Goal: Task Accomplishment & Management: Use online tool/utility

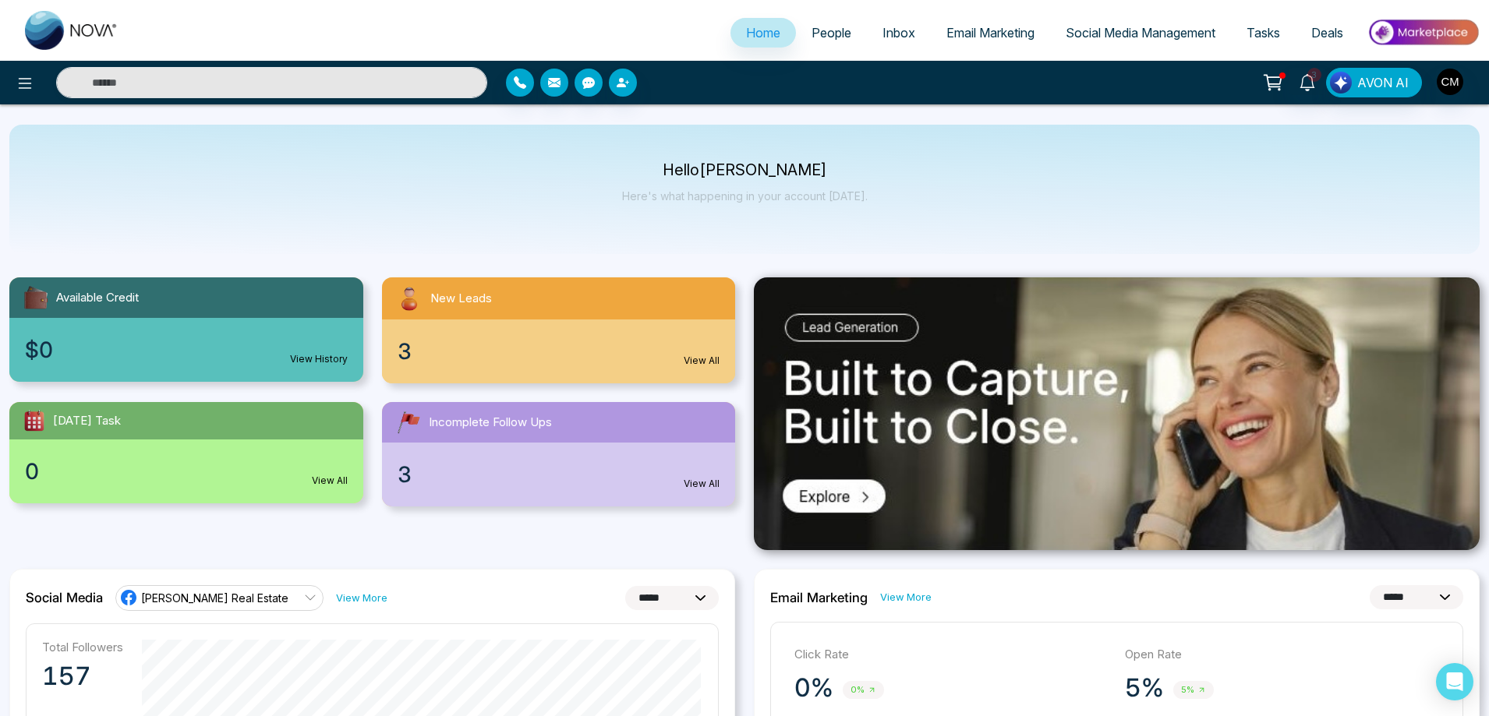
select select "*"
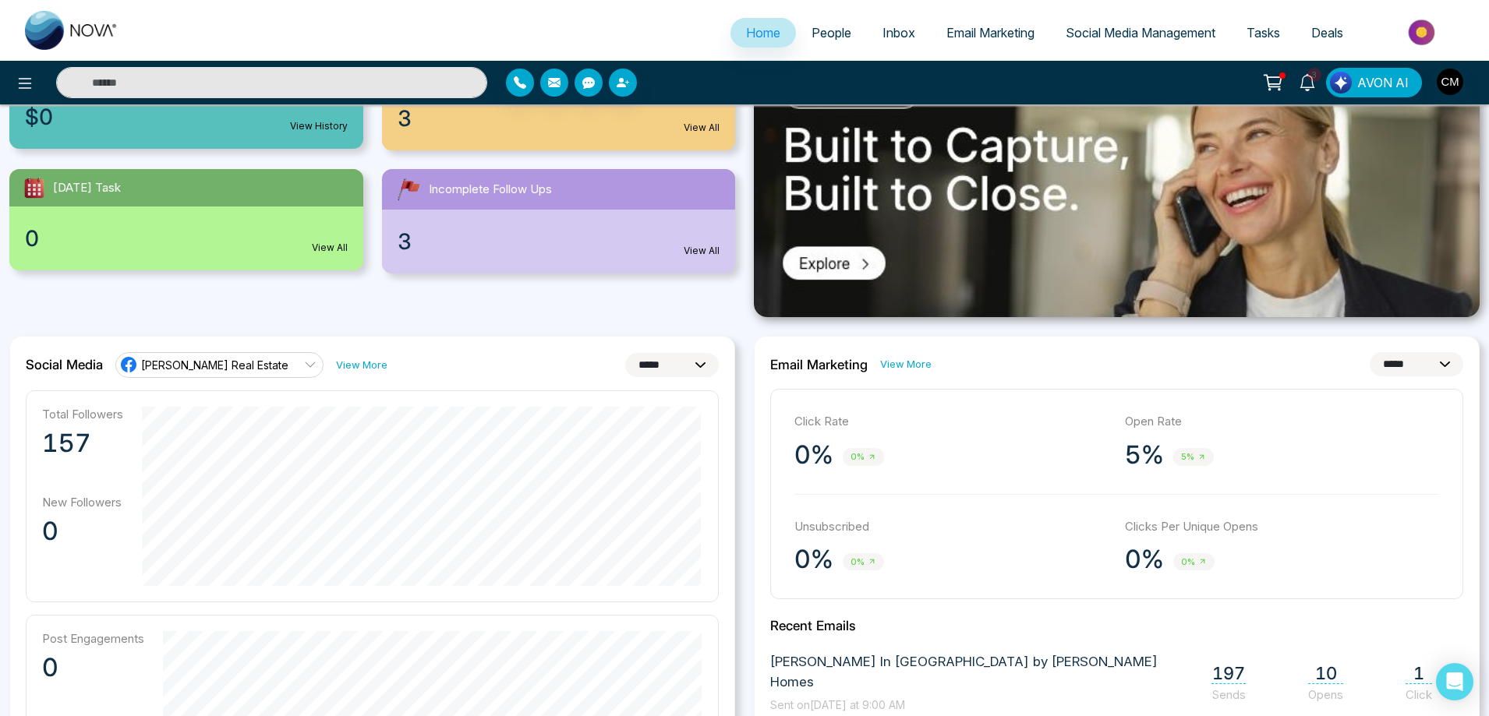
scroll to position [234, 0]
click at [826, 48] on li "People" at bounding box center [831, 34] width 71 height 32
click at [826, 36] on span "People" at bounding box center [831, 33] width 40 height 16
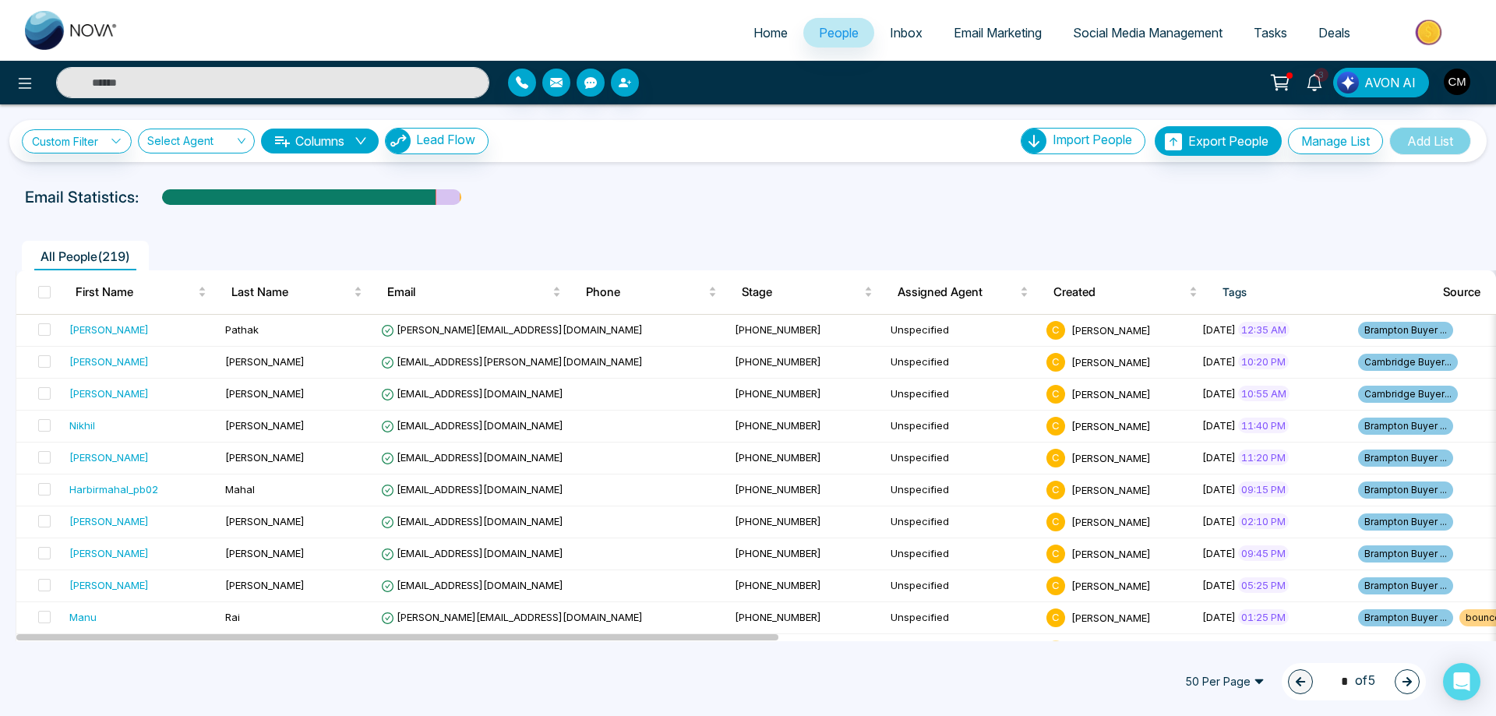
click at [980, 35] on span "Email Marketing" at bounding box center [998, 33] width 88 height 16
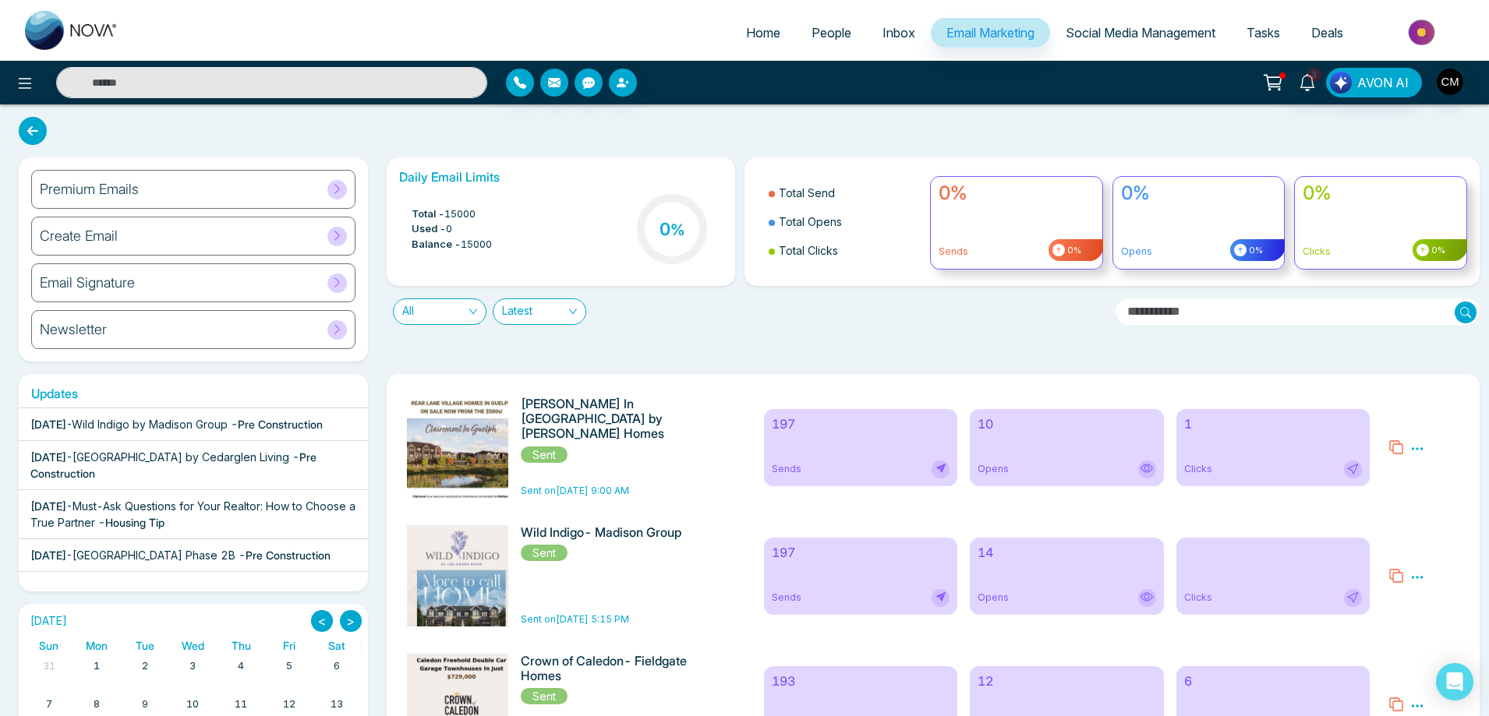
click at [228, 200] on div "Premium Emails" at bounding box center [193, 189] width 324 height 39
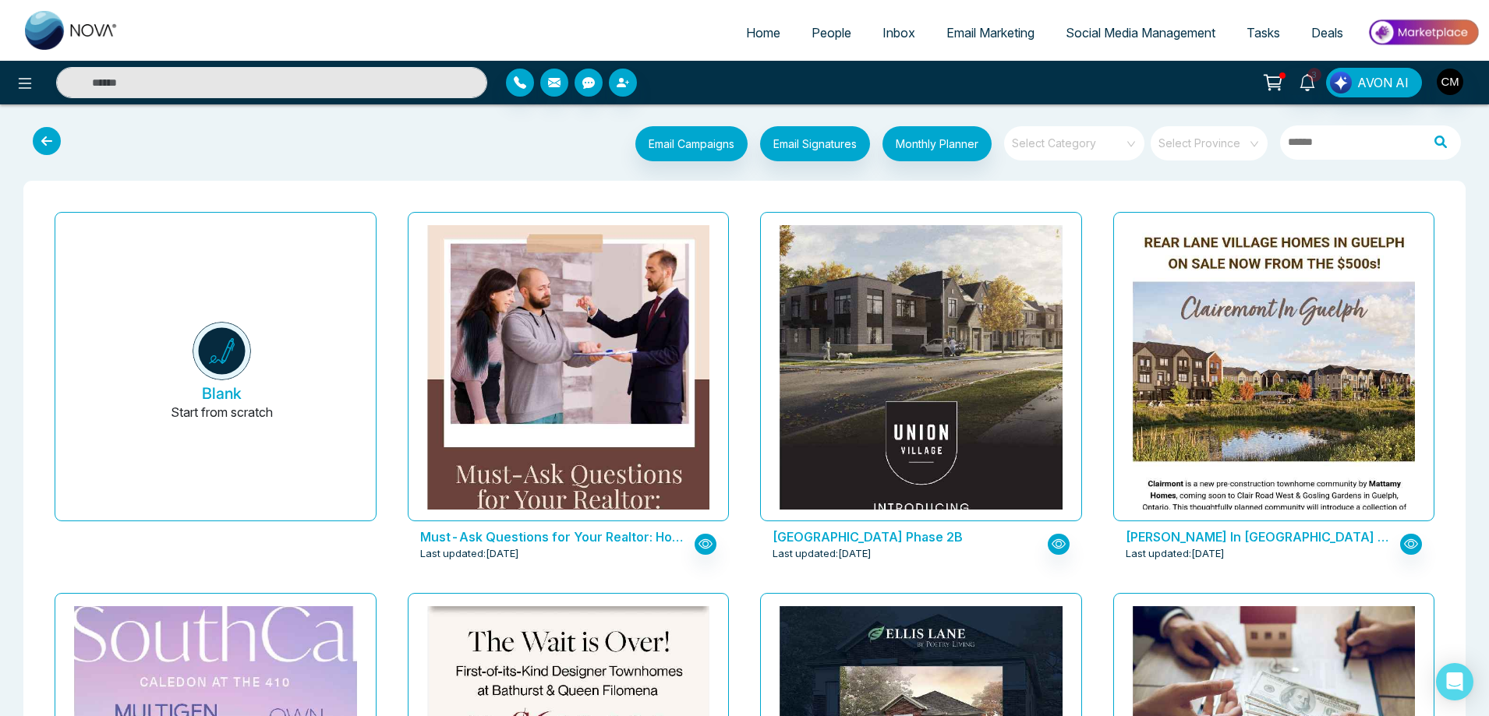
click at [1055, 141] on input "search" at bounding box center [1068, 137] width 112 height 23
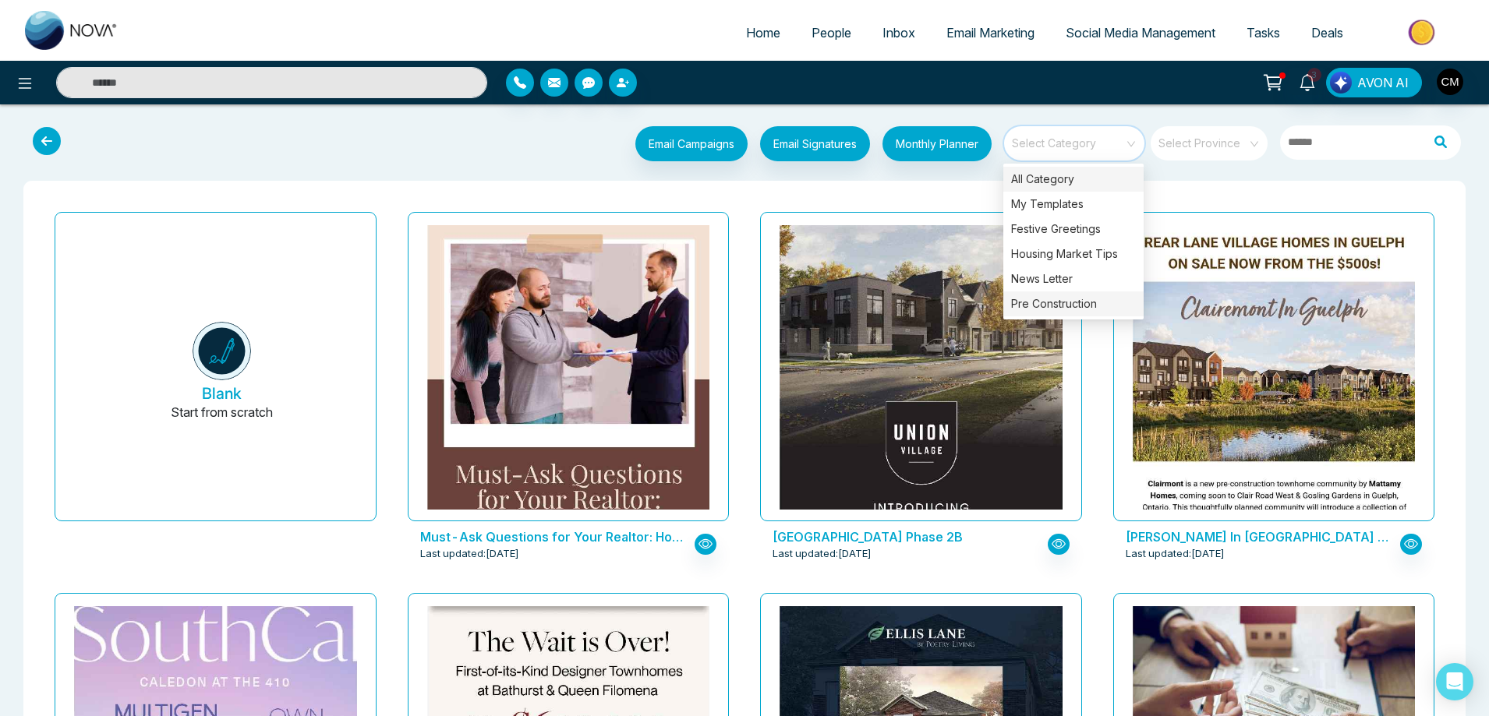
click at [1036, 306] on div "Pre Construction" at bounding box center [1073, 303] width 140 height 25
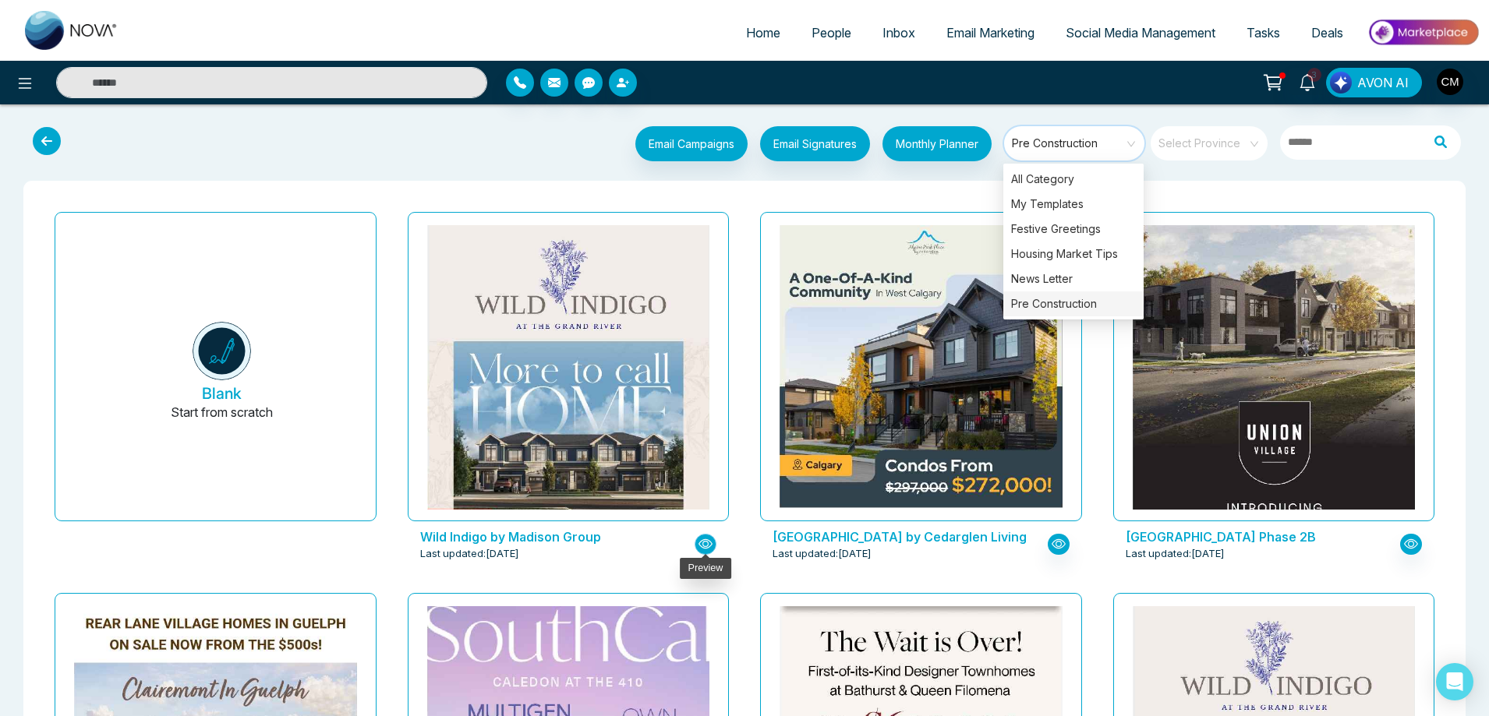
click at [706, 546] on icon "button" at bounding box center [705, 544] width 14 height 14
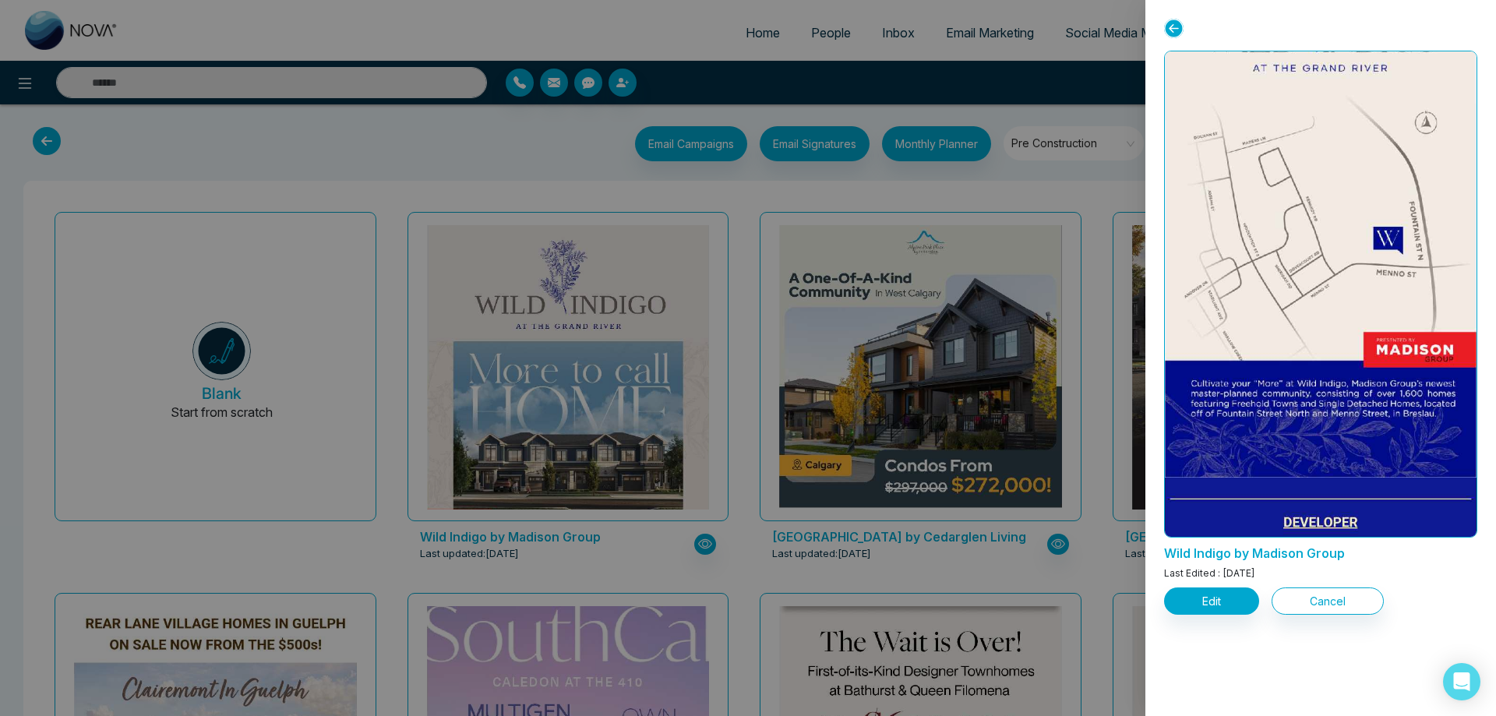
scroll to position [2545, 0]
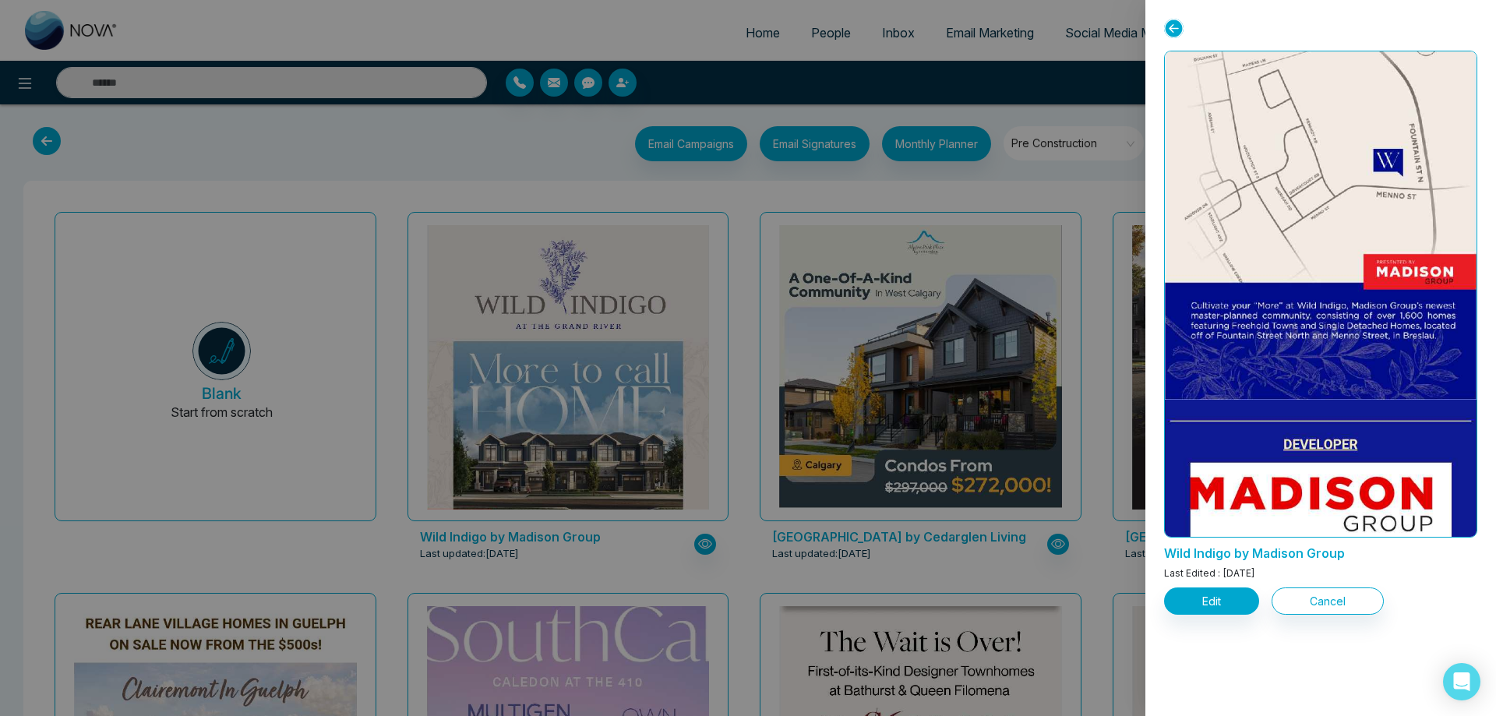
click at [657, 175] on div at bounding box center [748, 358] width 1496 height 716
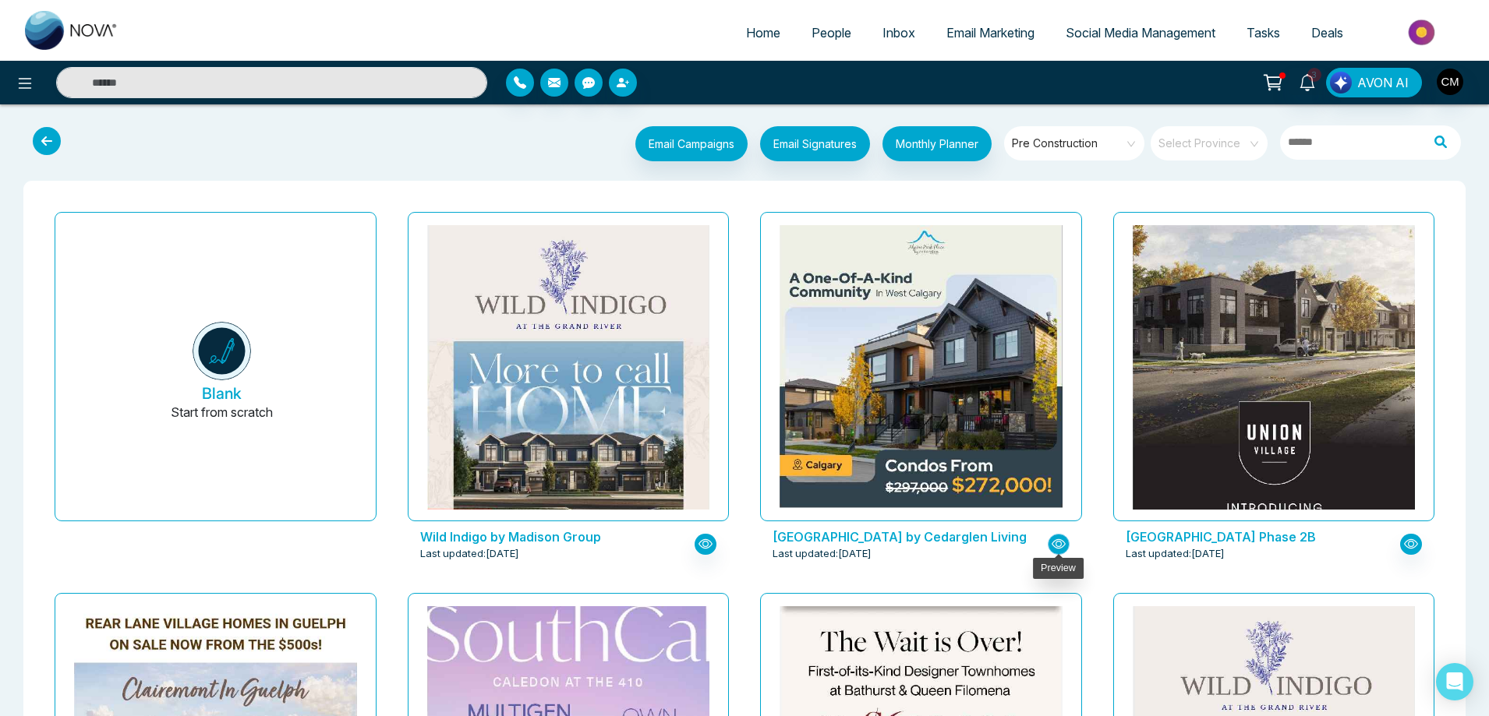
click at [1061, 540] on icon "button" at bounding box center [1058, 544] width 14 height 14
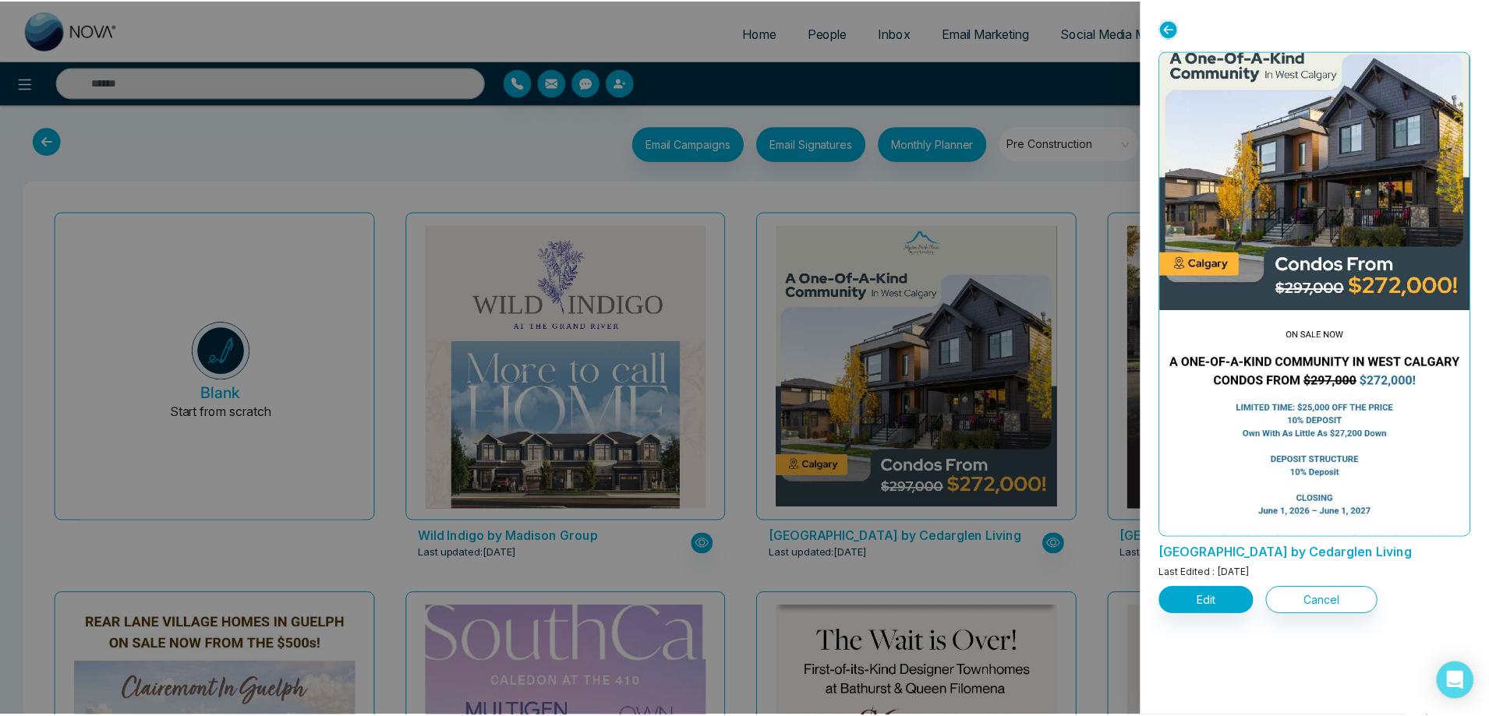
scroll to position [0, 0]
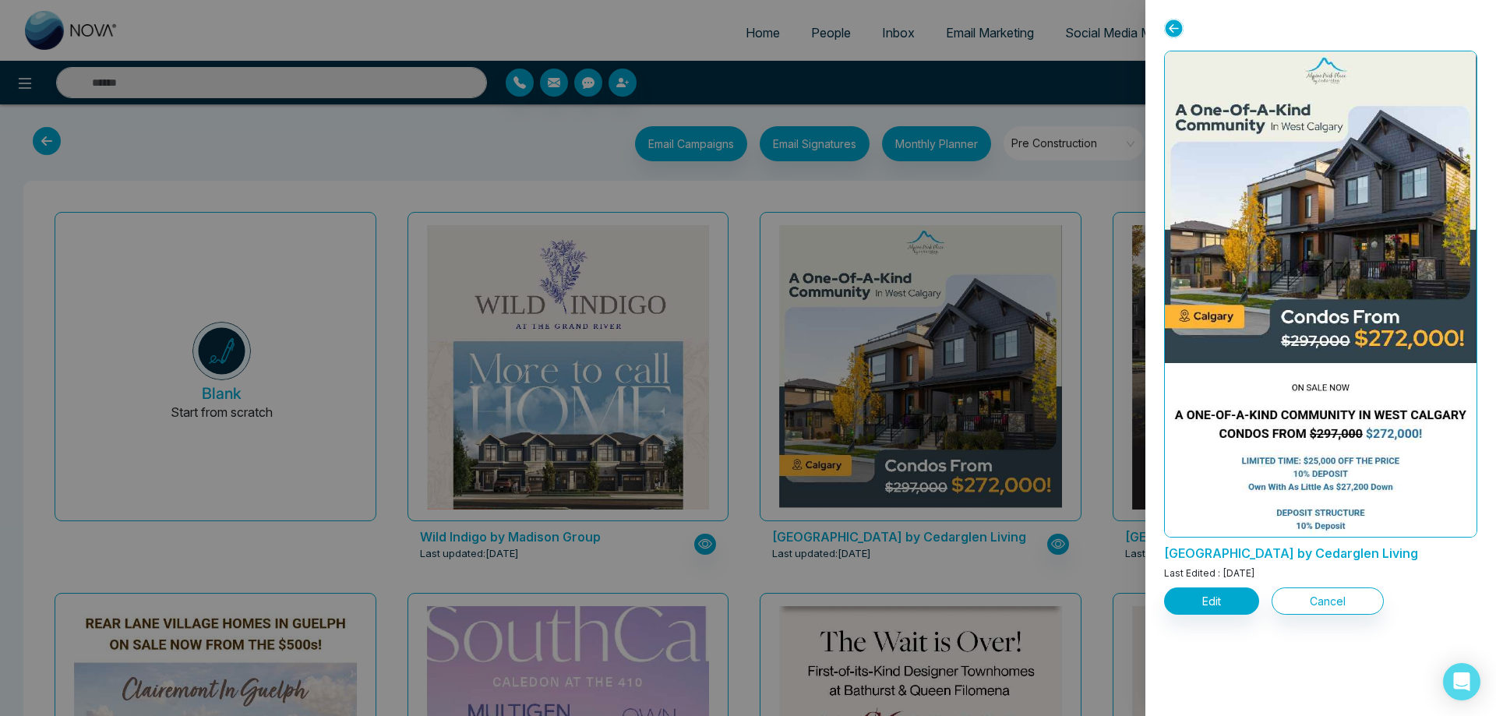
click at [1102, 193] on div at bounding box center [748, 358] width 1496 height 716
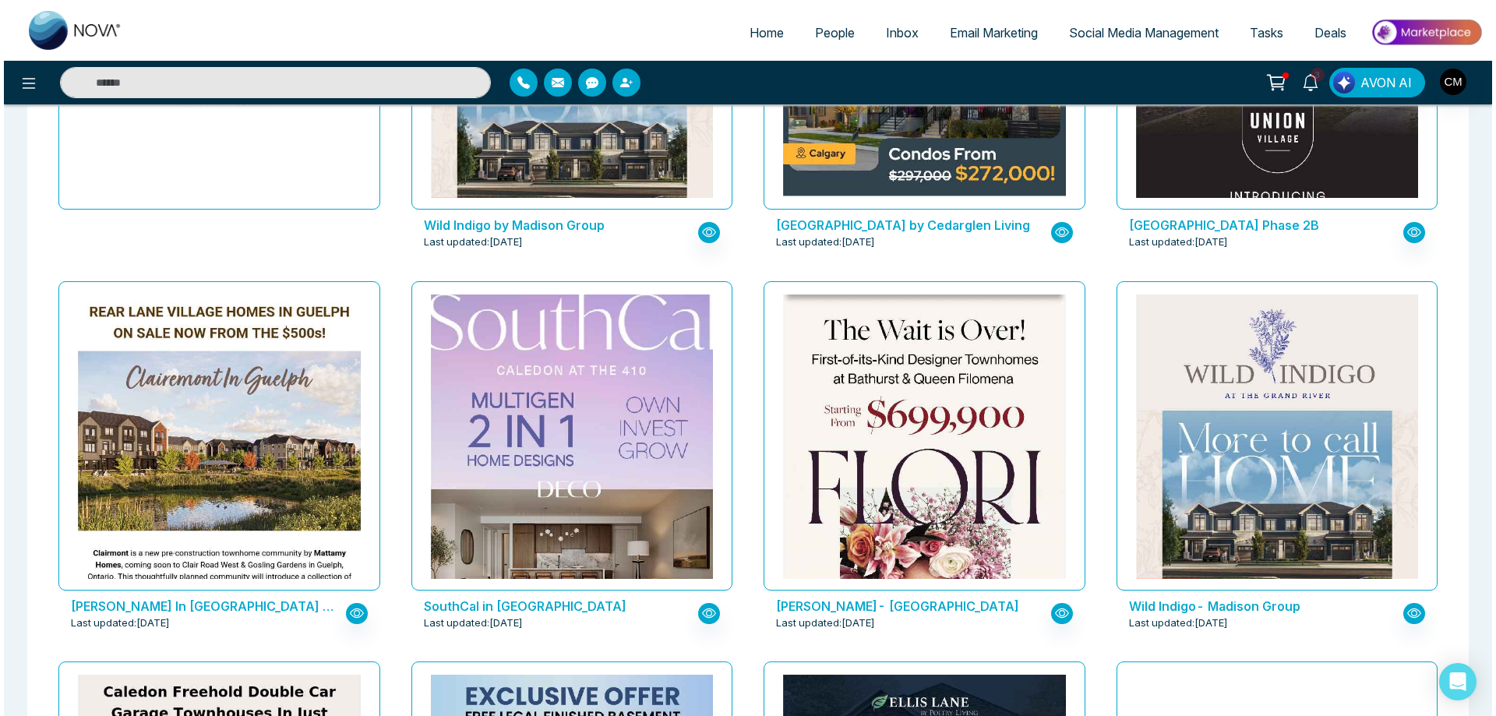
scroll to position [779, 0]
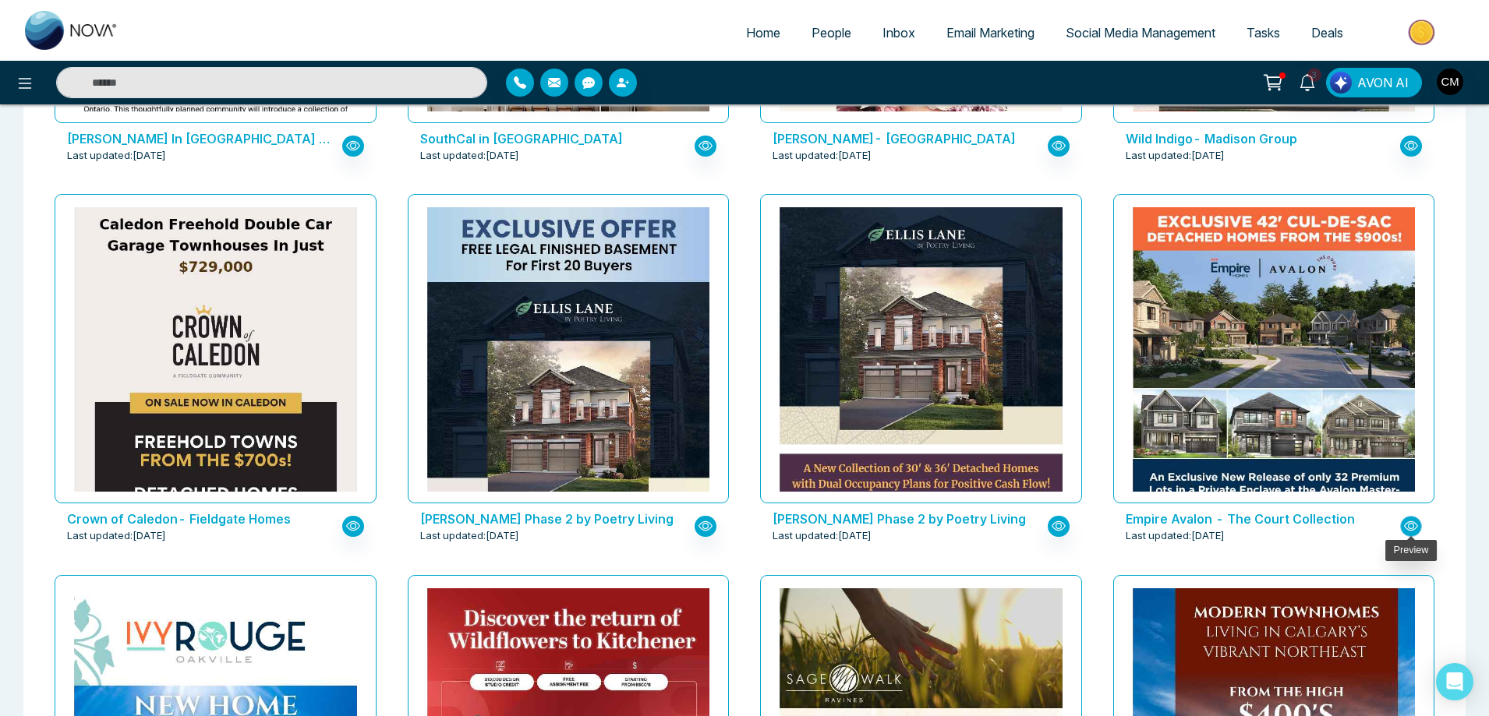
click at [1412, 528] on icon "button" at bounding box center [1411, 526] width 14 height 14
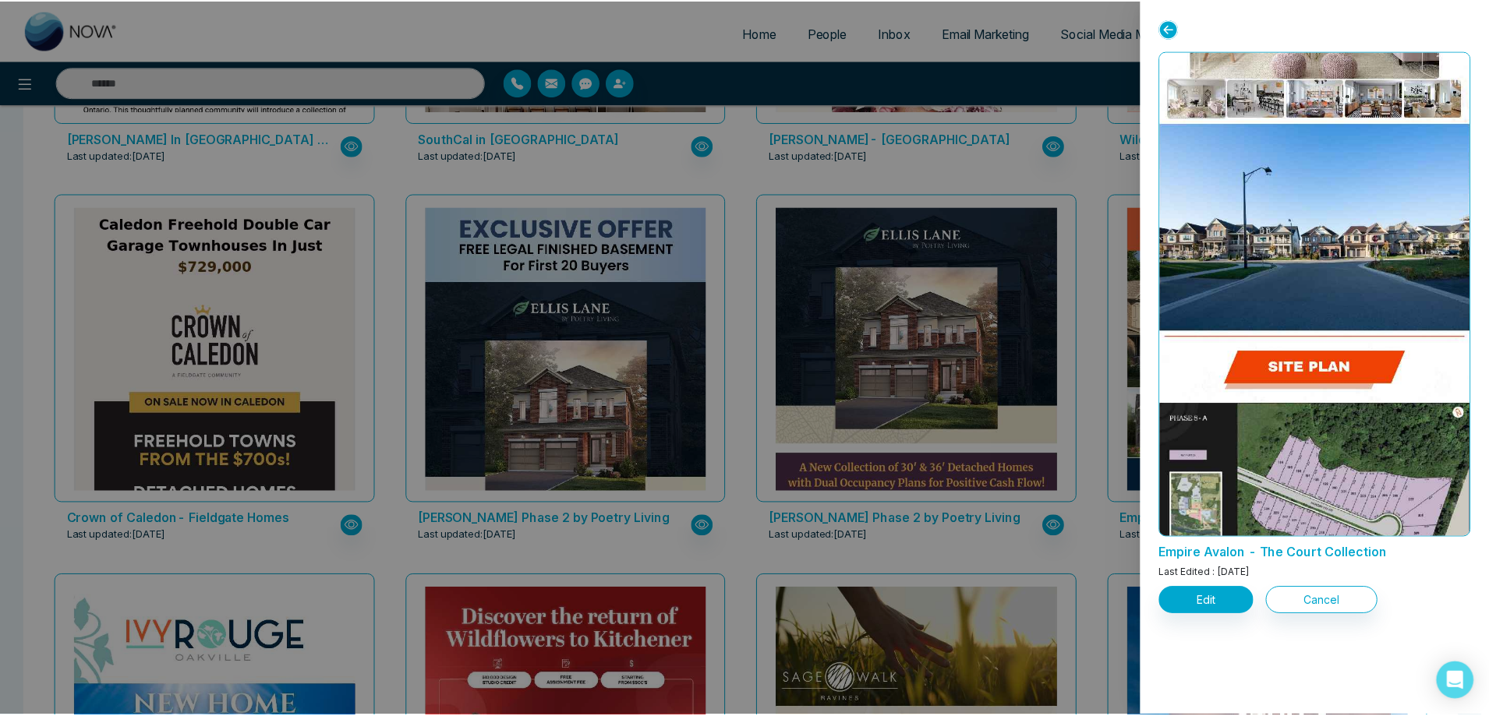
scroll to position [2002, 0]
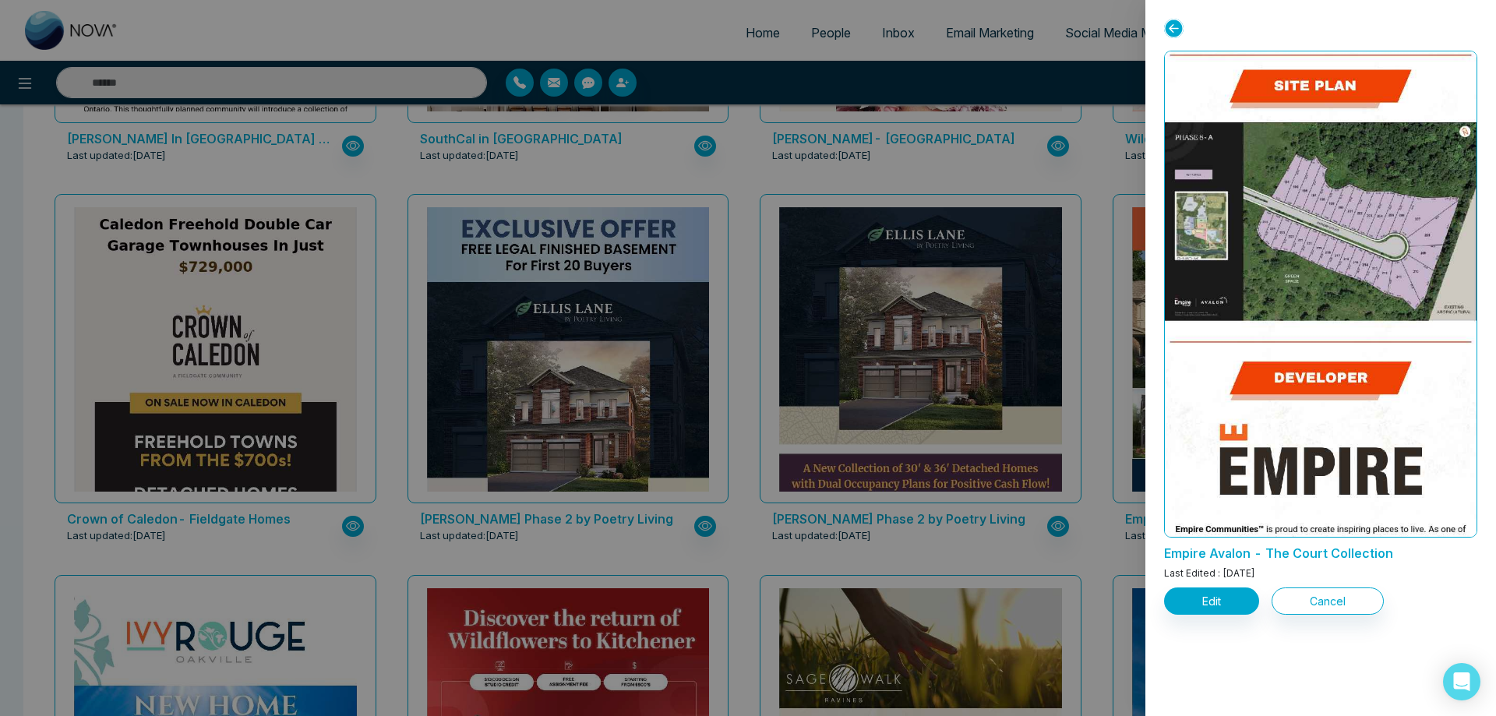
click at [827, 558] on div at bounding box center [748, 358] width 1496 height 716
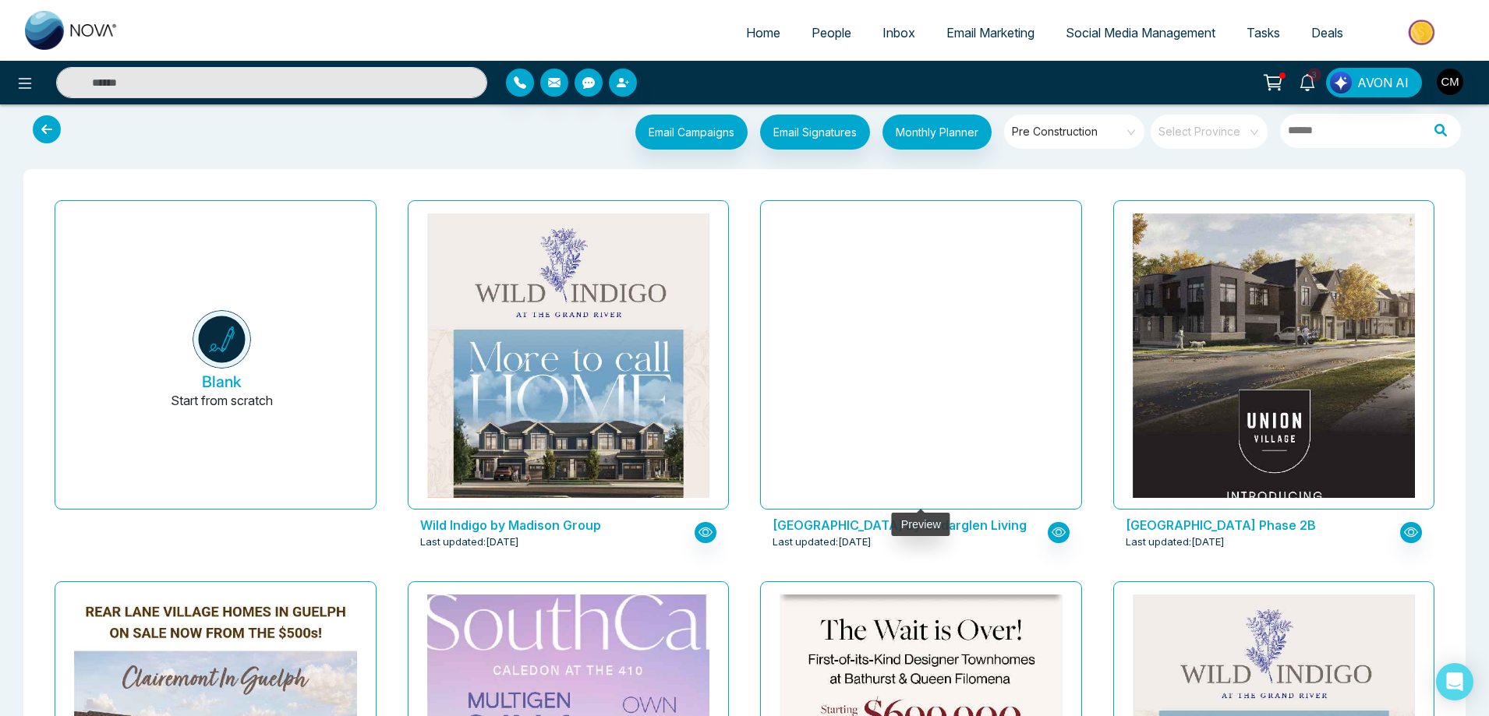
scroll to position [0, 0]
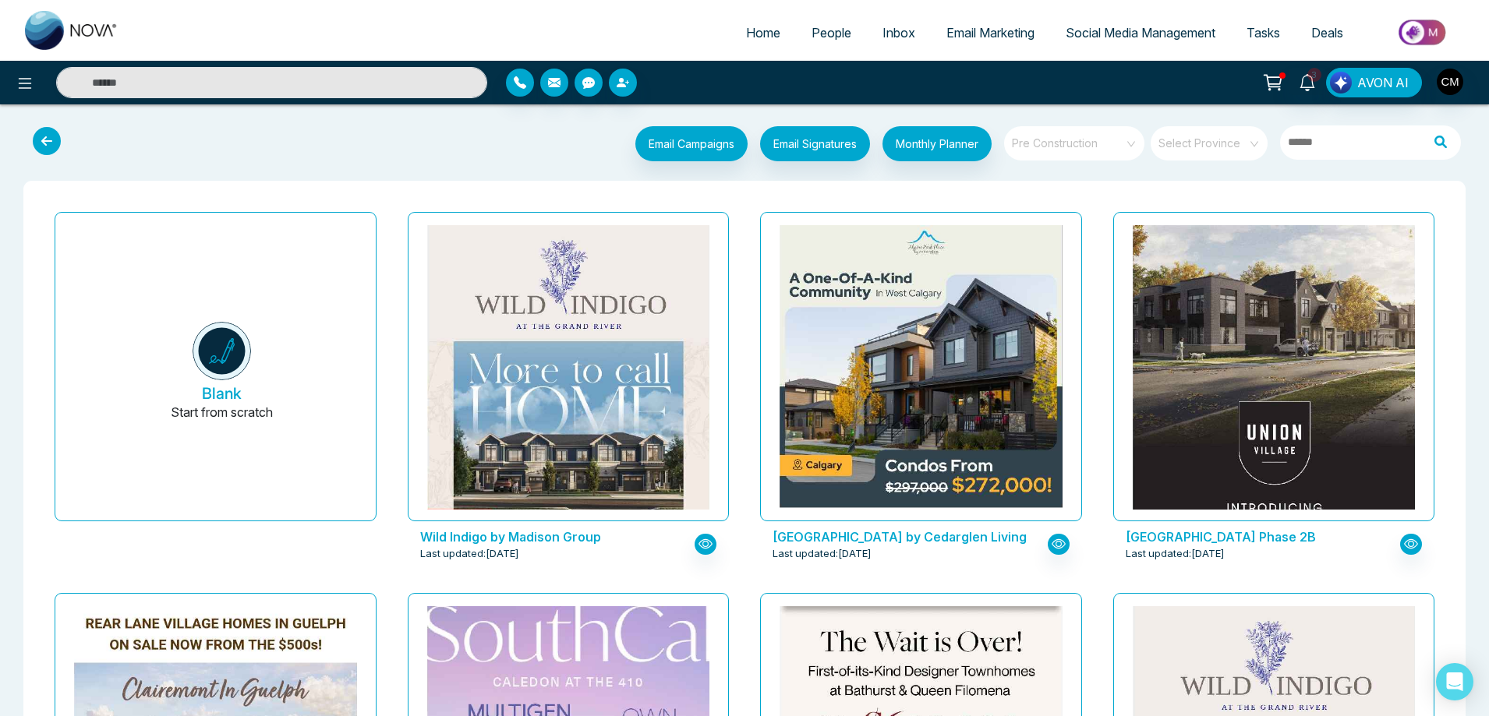
click at [1051, 144] on span "Pre Construction" at bounding box center [1075, 143] width 127 height 23
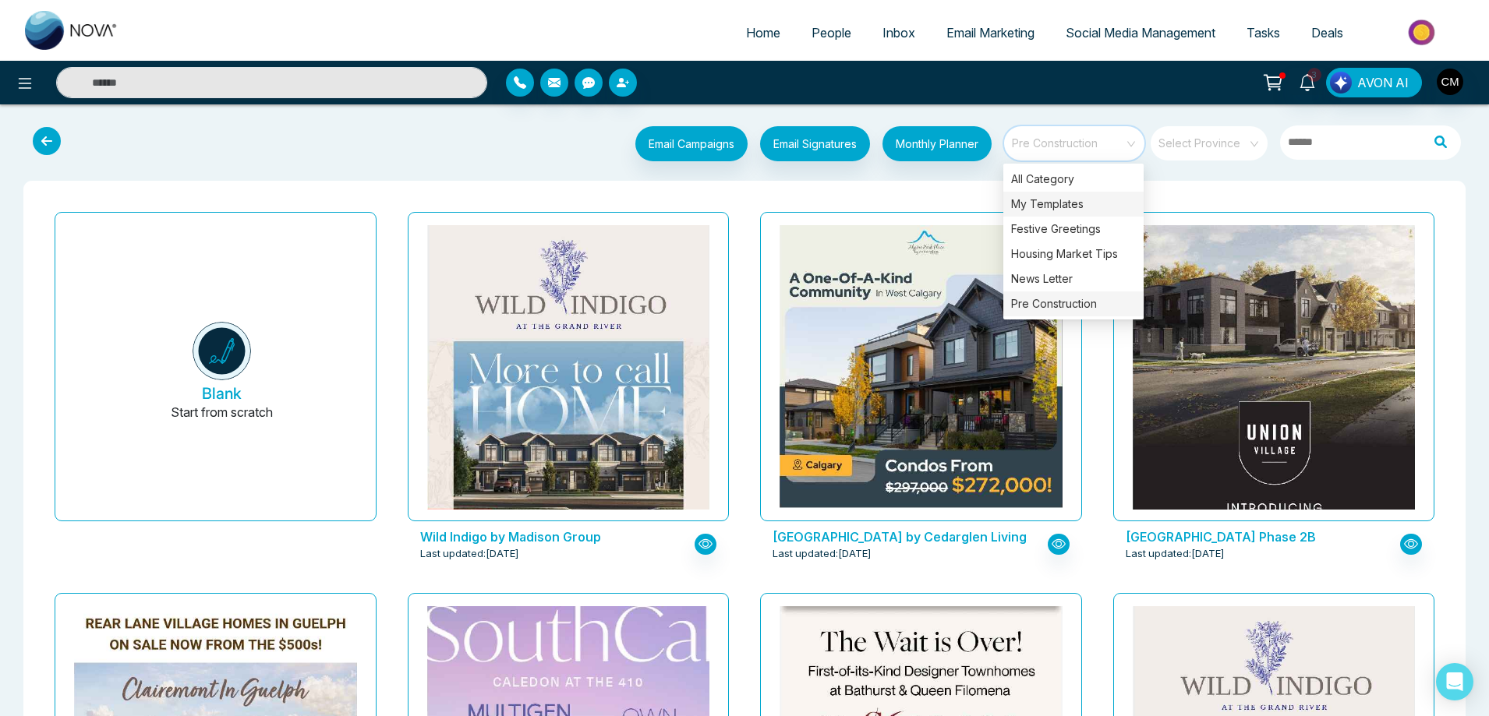
click at [1050, 207] on div "My Templates" at bounding box center [1073, 204] width 140 height 25
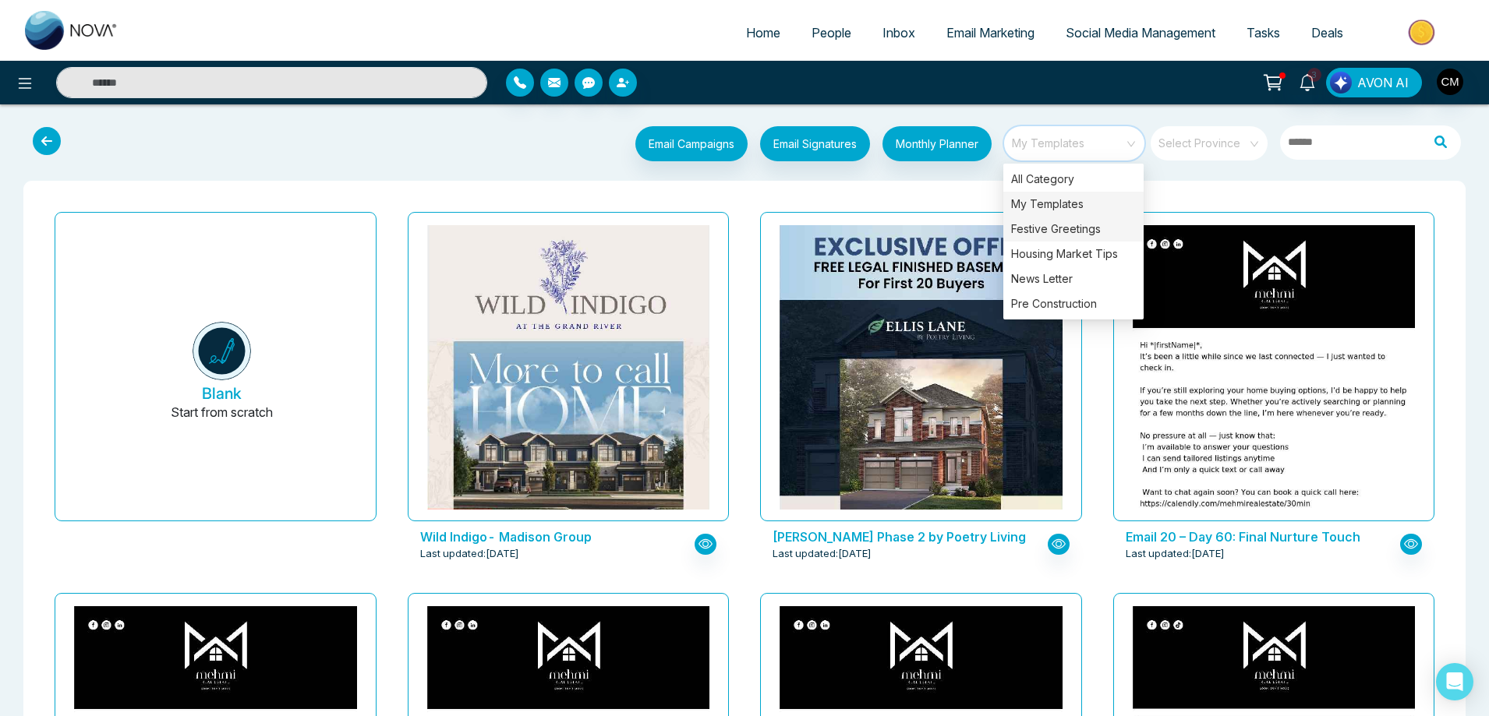
click at [1050, 238] on div "Festive Greetings" at bounding box center [1073, 229] width 140 height 25
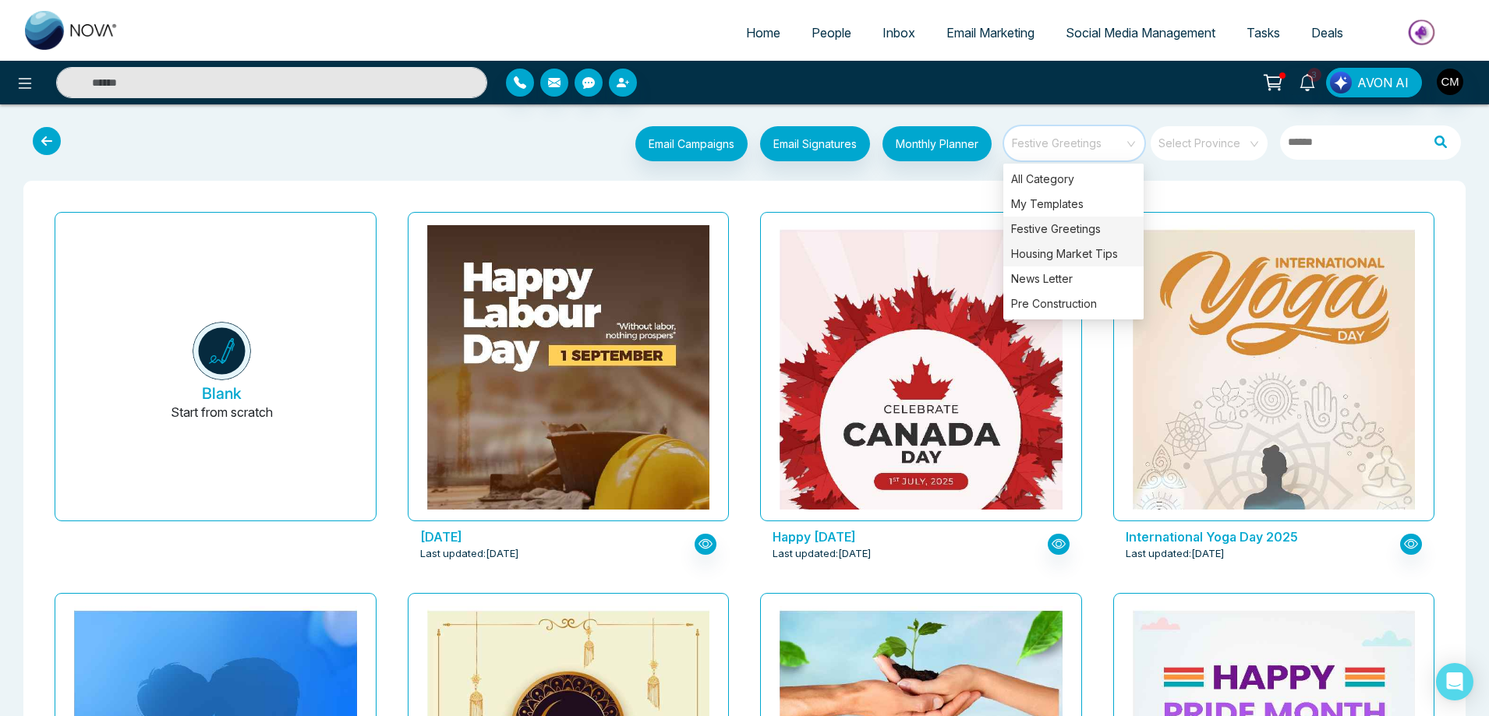
click at [1065, 247] on div "Housing Market Tips" at bounding box center [1073, 254] width 140 height 25
